Goal: Information Seeking & Learning: Learn about a topic

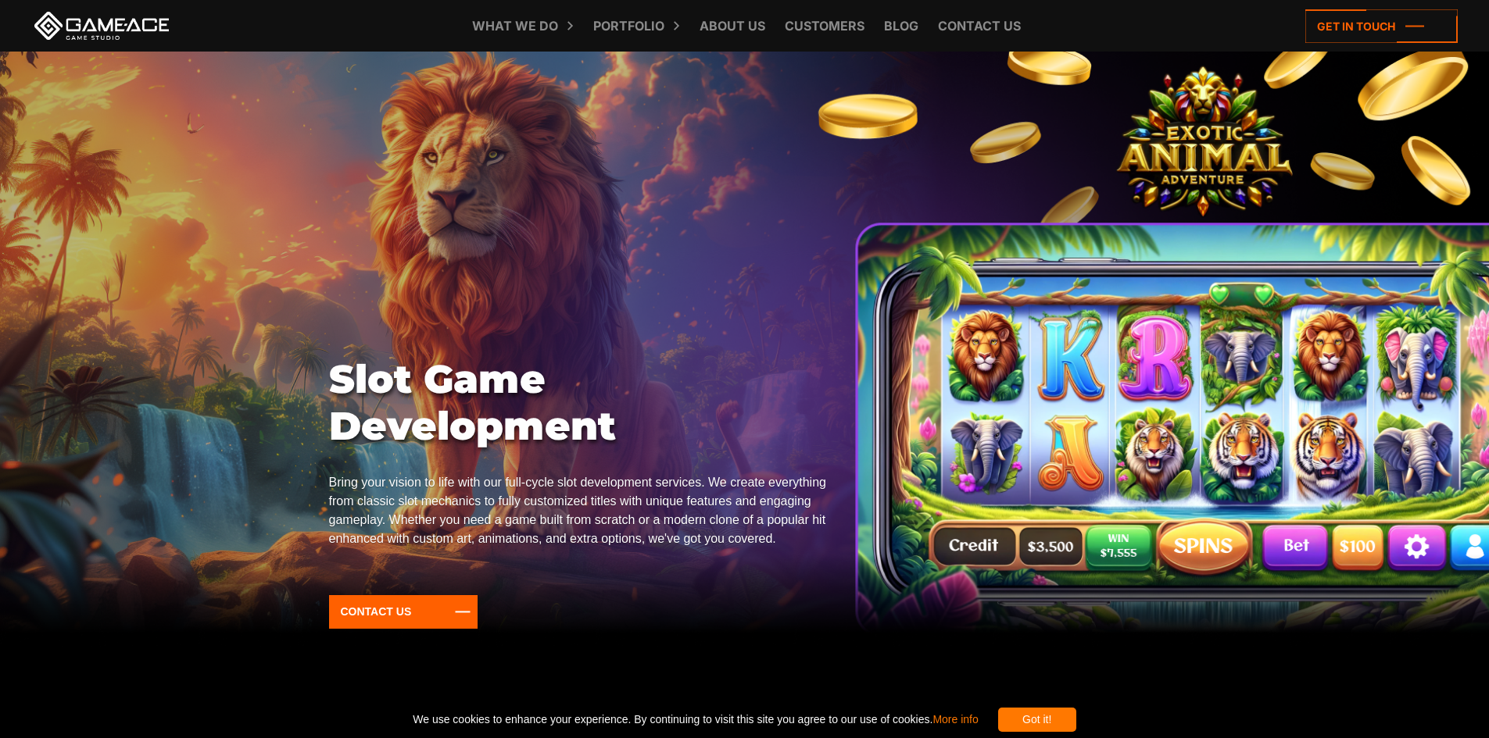
click at [857, 502] on div "Slot Game Development Bring your vision to life with our full-cycle slot develo…" at bounding box center [744, 510] width 831 height 308
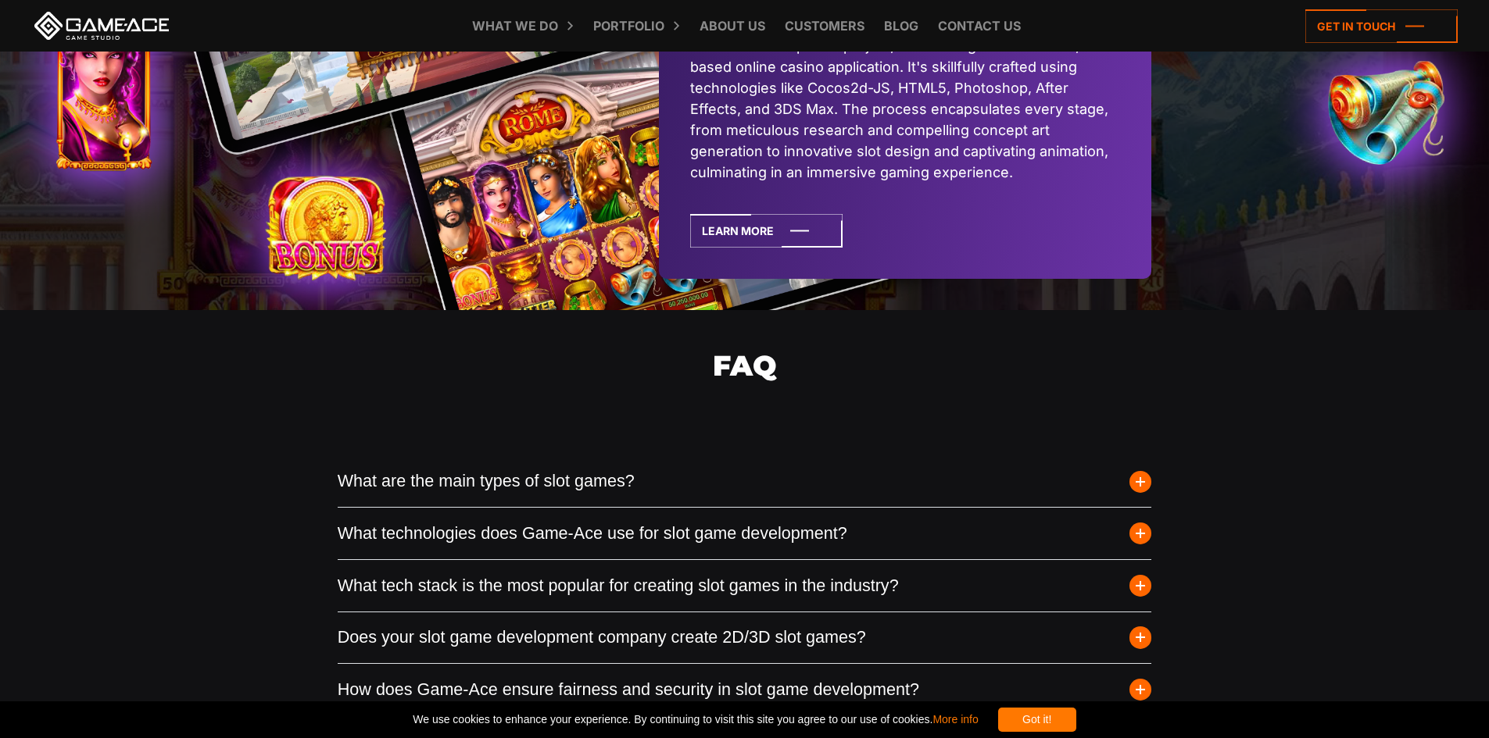
scroll to position [6407, 0]
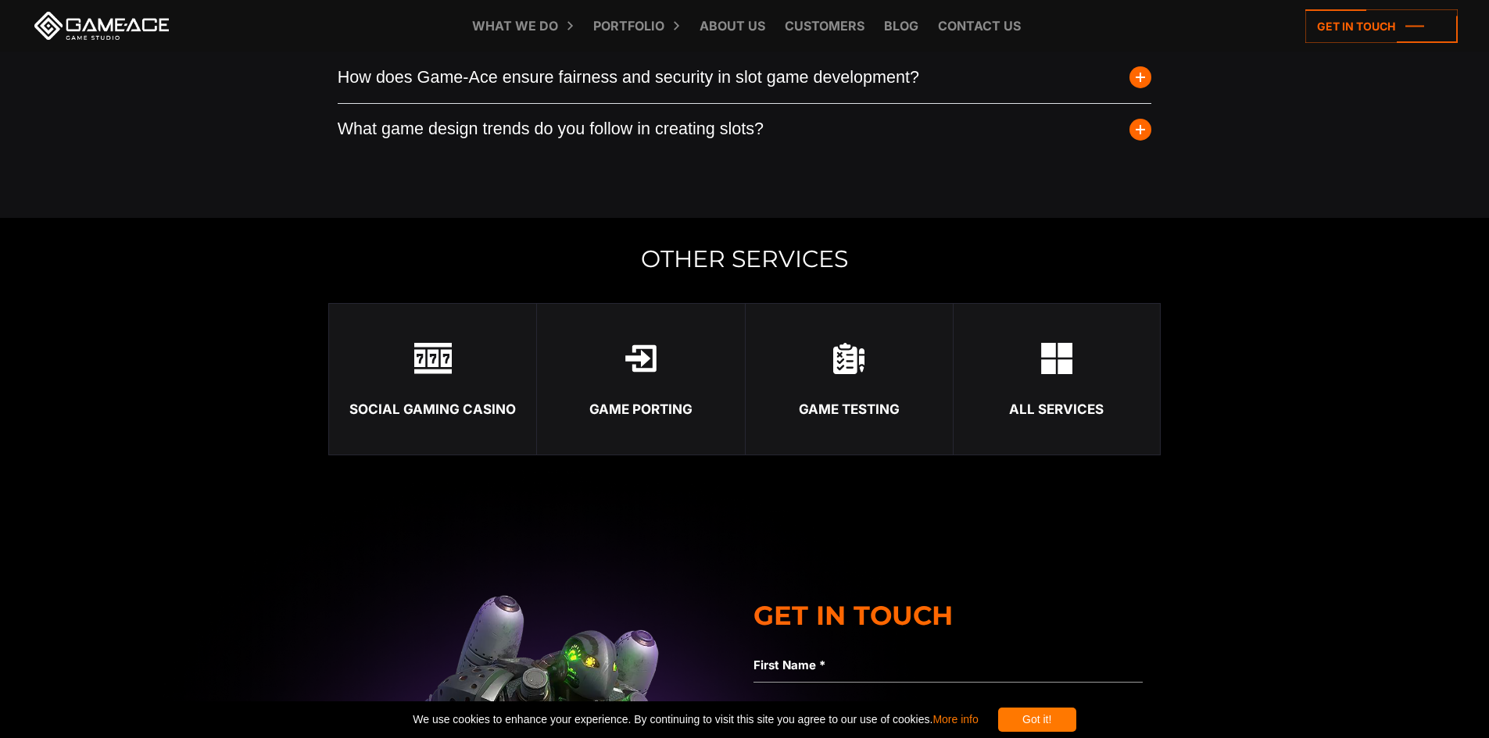
click at [639, 456] on link "Game Porting" at bounding box center [640, 379] width 208 height 152
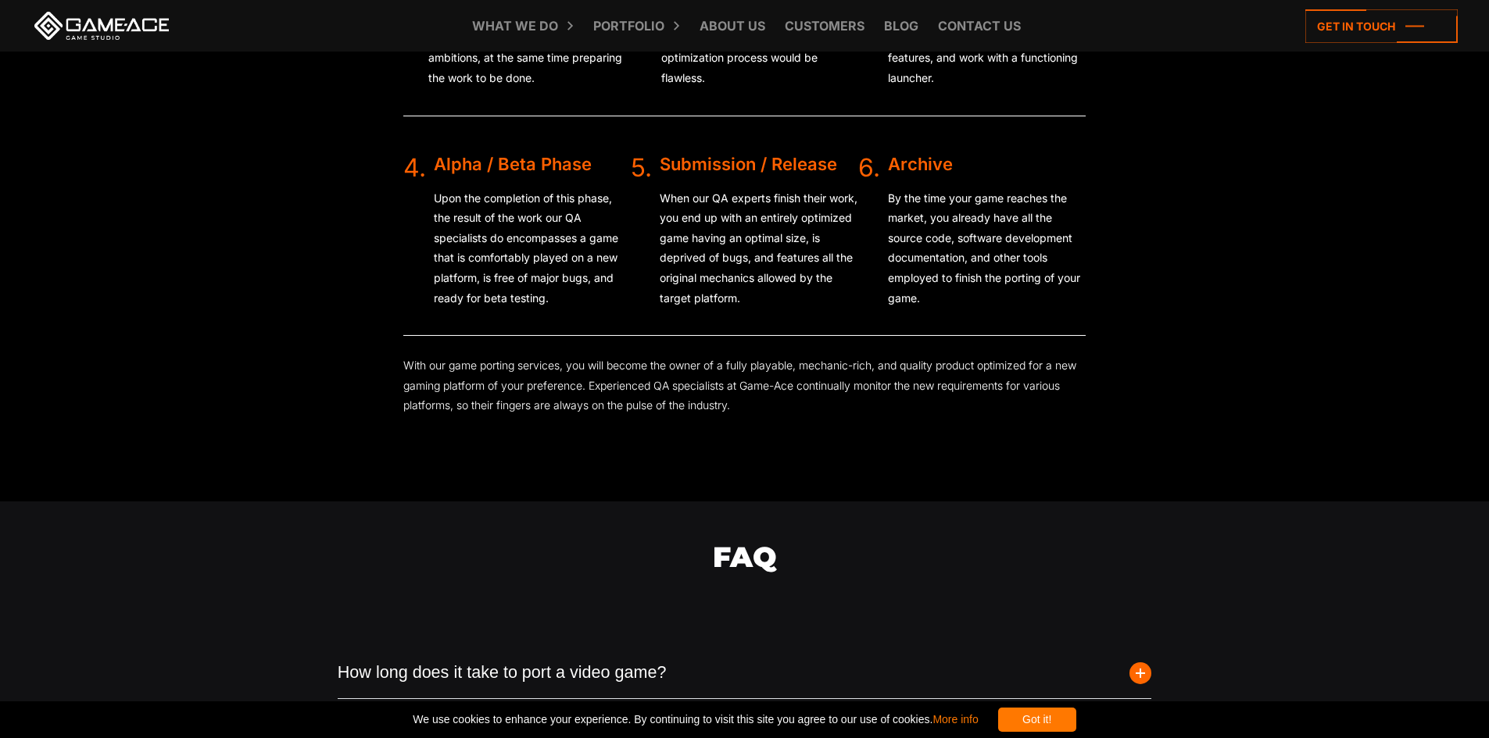
scroll to position [3204, 0]
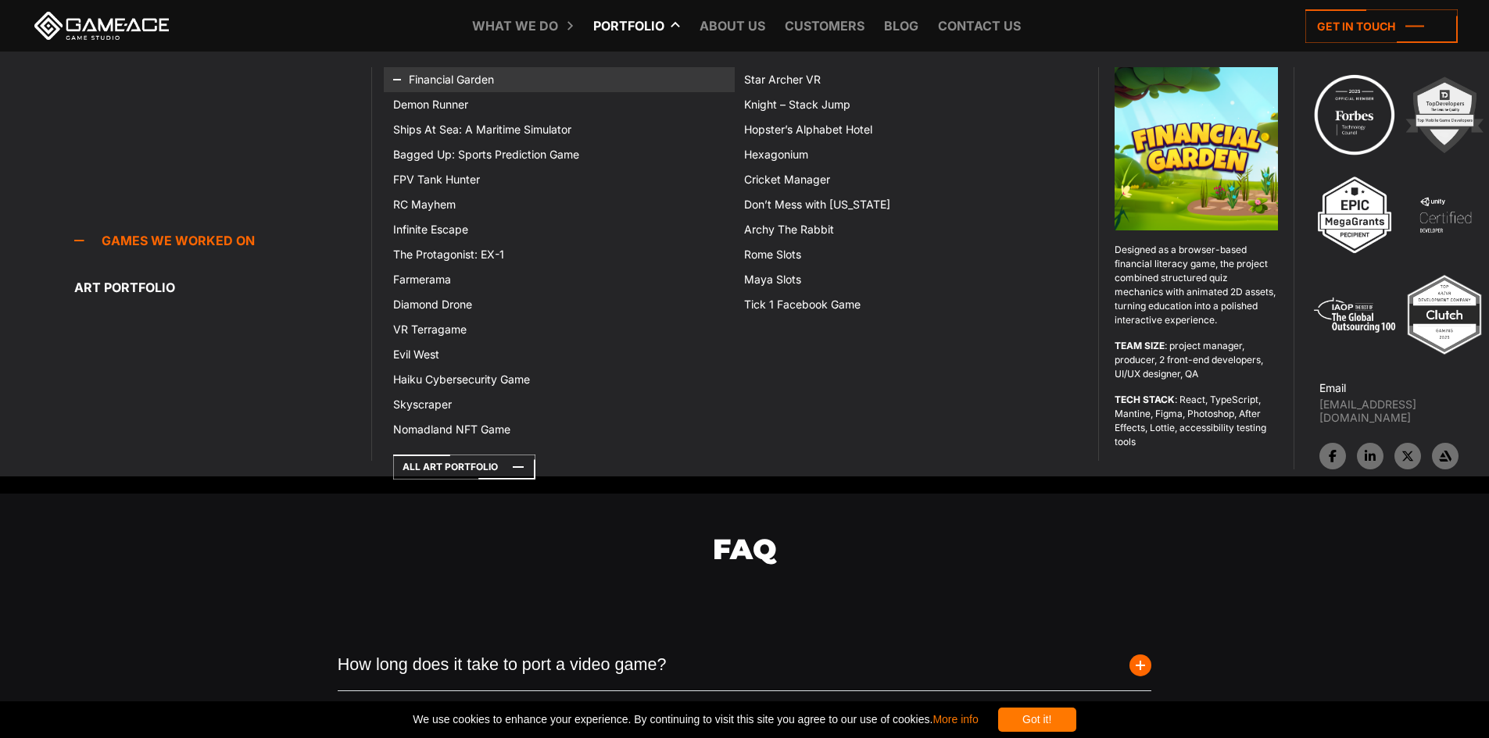
click at [440, 89] on link "Financial Garden" at bounding box center [559, 79] width 351 height 25
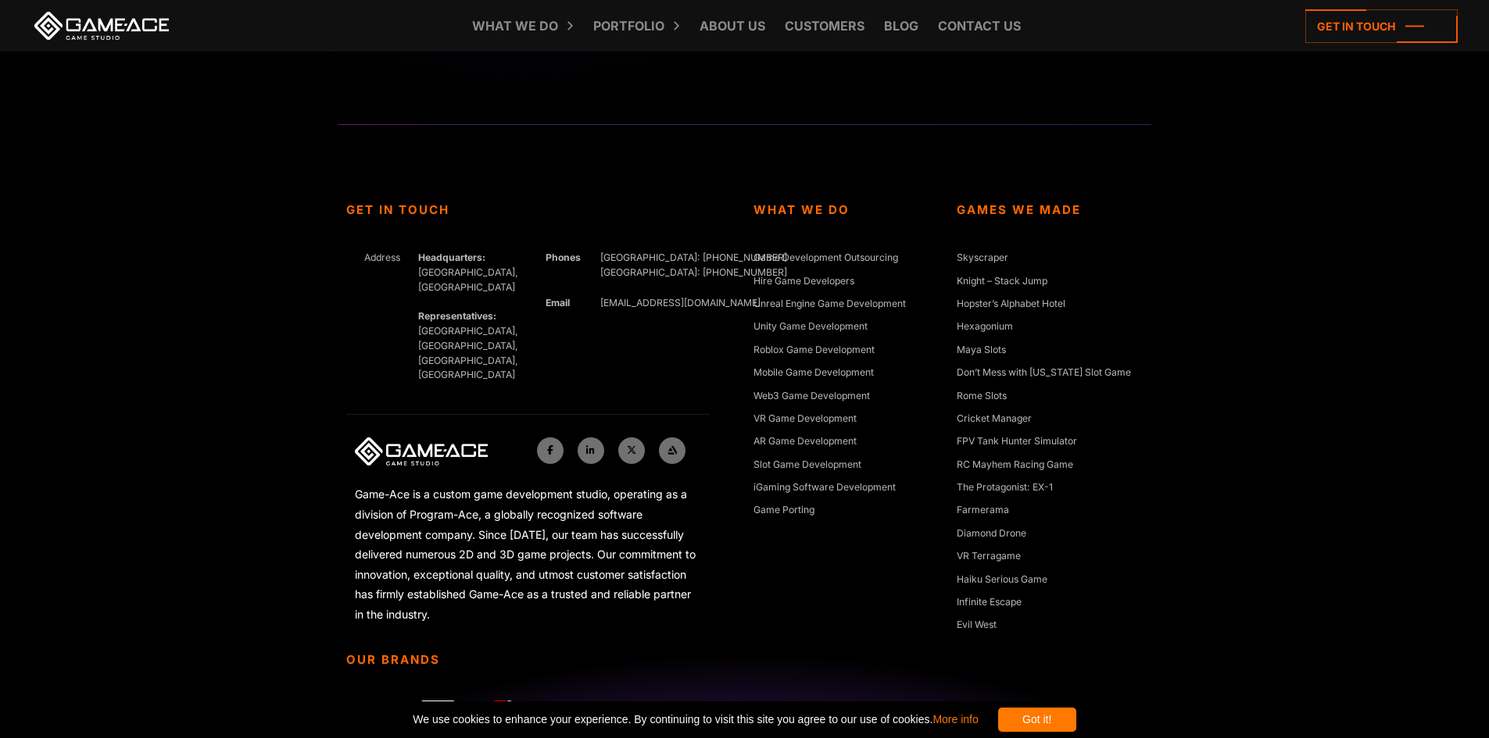
scroll to position [4747, 0]
